Goal: Find specific page/section

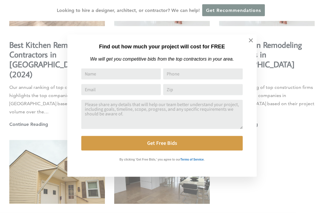
scroll to position [1290, 0]
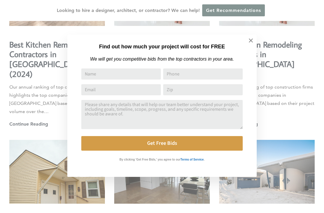
click at [253, 41] on icon at bounding box center [251, 40] width 6 height 6
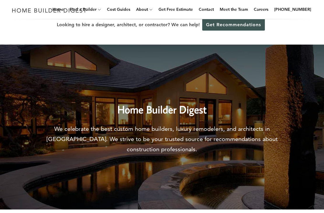
scroll to position [0, 0]
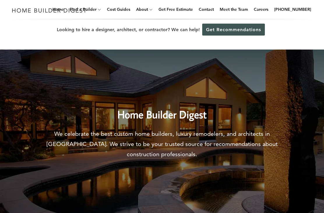
click at [126, 8] on link "Cost Guides" at bounding box center [119, 9] width 28 height 19
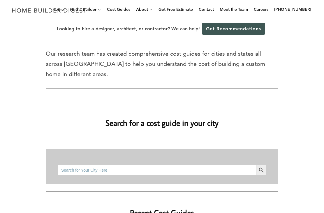
scroll to position [2, 0]
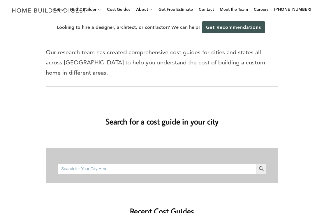
click at [203, 164] on input "Search for:" at bounding box center [156, 169] width 199 height 11
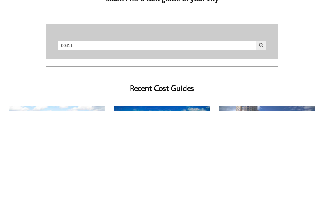
type input "06411"
click at [262, 143] on button "Search Button" at bounding box center [261, 148] width 11 height 11
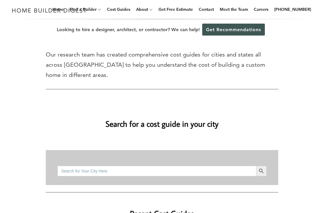
click at [118, 166] on input "Search for:" at bounding box center [156, 171] width 199 height 11
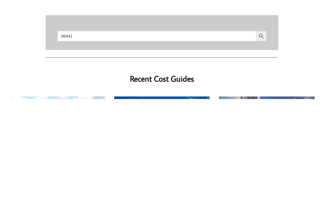
type input "06441"
click at [262, 145] on button "Search Button" at bounding box center [261, 150] width 11 height 11
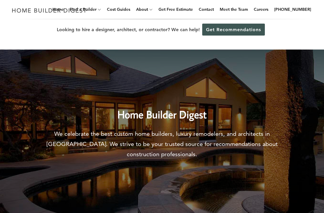
click at [124, 11] on link "Cost Guides" at bounding box center [119, 9] width 28 height 19
